Goal: Transaction & Acquisition: Obtain resource

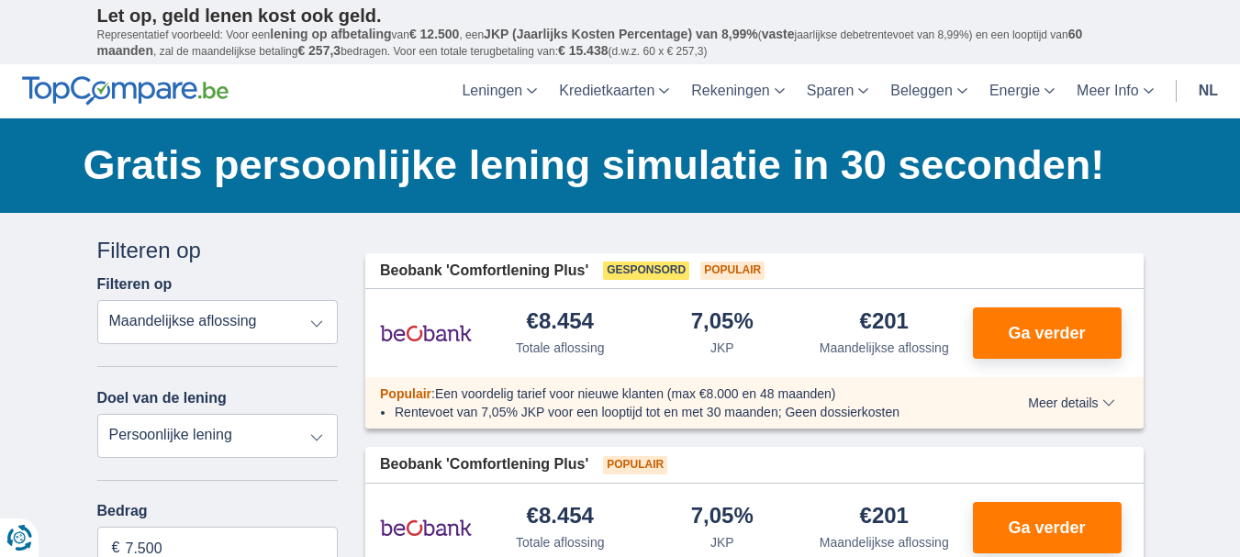
click at [316, 432] on select "Persoonlijke lening Auto Moto / fiets Mobilhome / caravan Renovatie Energie Sch…" at bounding box center [217, 436] width 241 height 44
select select "overdrafts"
click at [97, 414] on select "Persoonlijke lening Auto Moto / fiets Mobilhome / caravan Renovatie Energie Sch…" at bounding box center [217, 436] width 241 height 44
type input "2.000"
type input "2500"
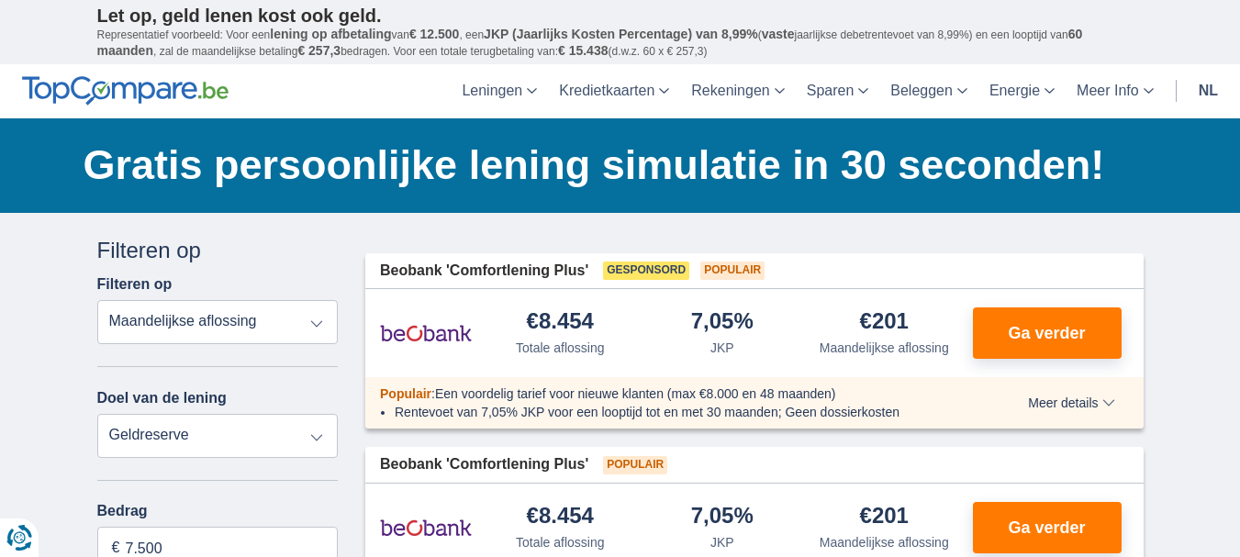
select select "24"
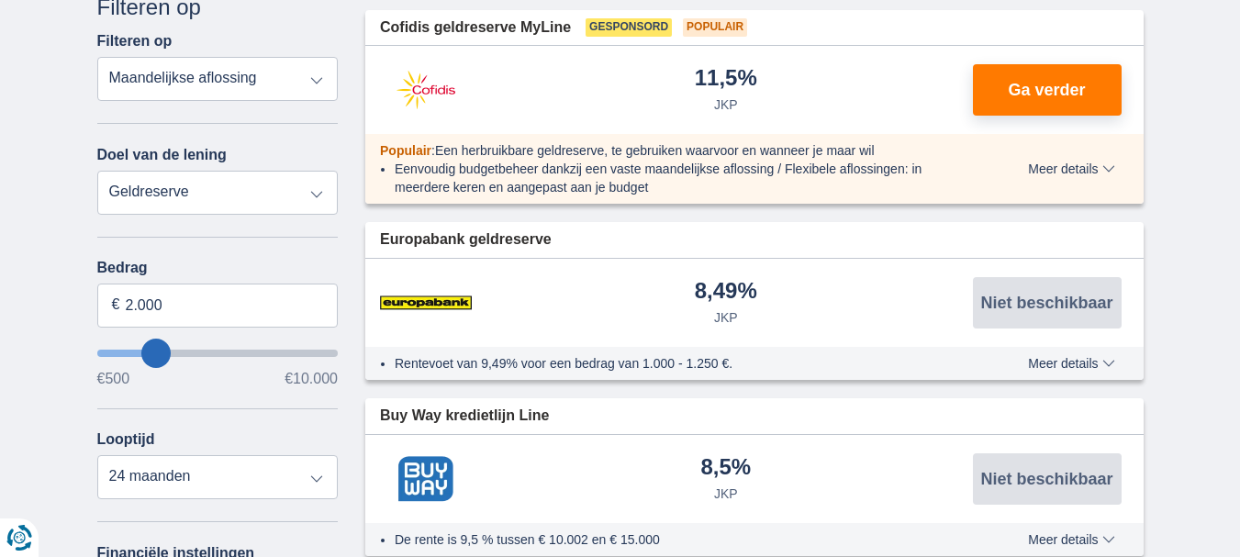
scroll to position [257, 0]
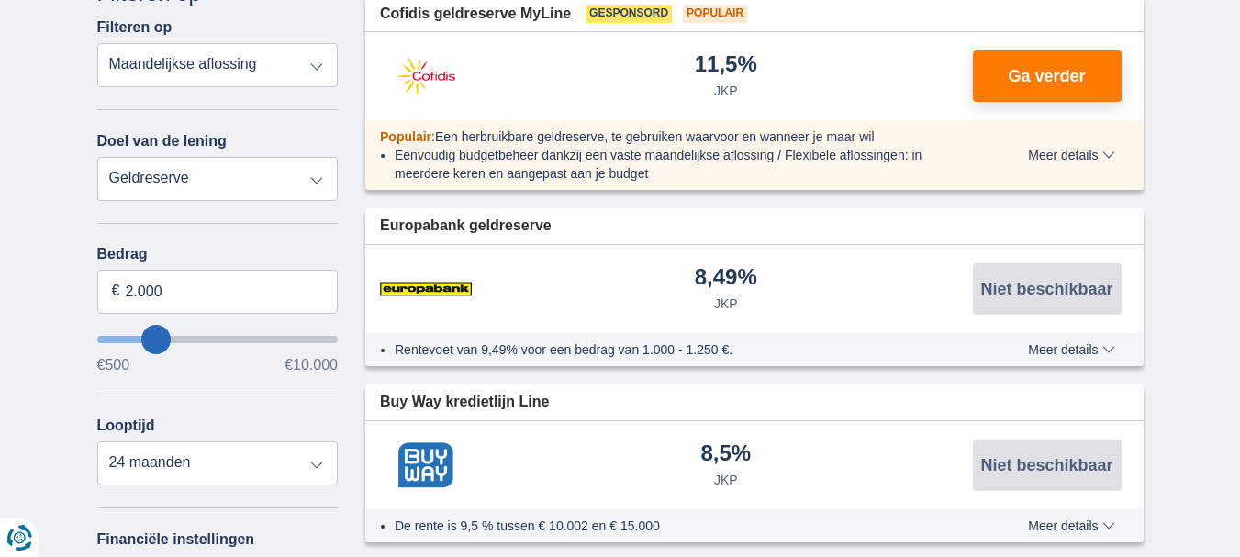
type input "4.500"
type input "4500"
click at [193, 339] on input "wantToBorrow" at bounding box center [217, 339] width 241 height 7
select select "36"
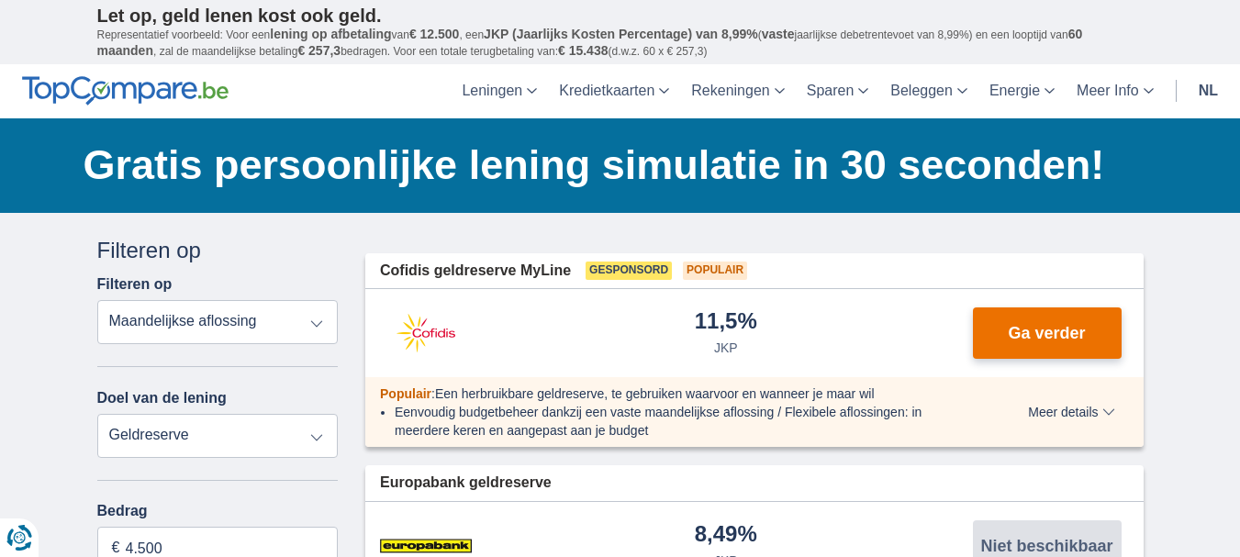
click at [1014, 323] on button "Ga verder" at bounding box center [1047, 332] width 149 height 51
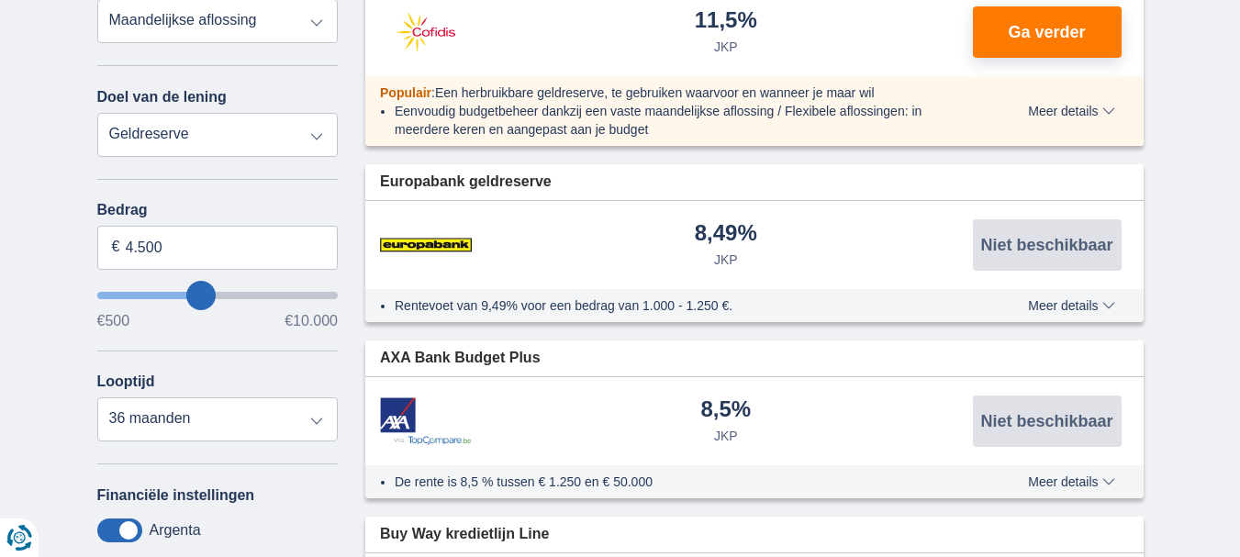
scroll to position [330, 0]
